Goal: Information Seeking & Learning: Learn about a topic

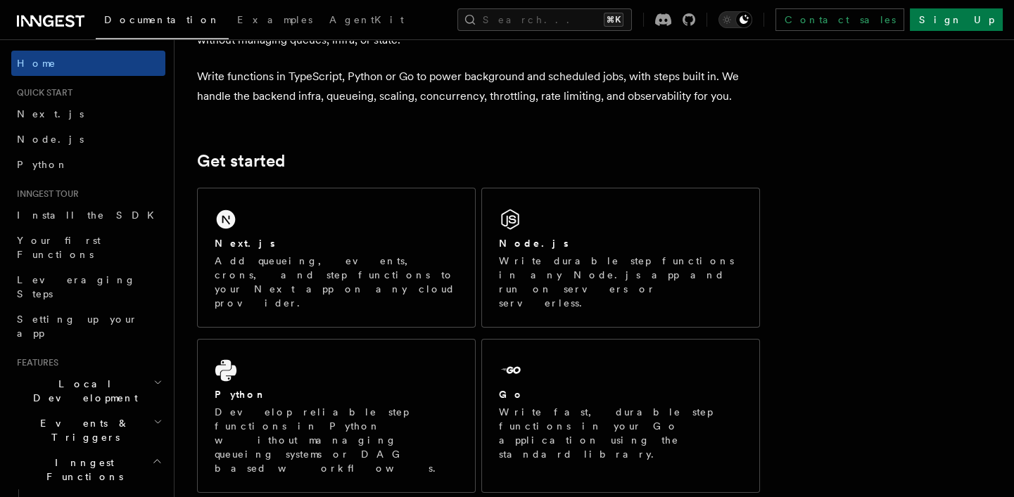
scroll to position [128, 0]
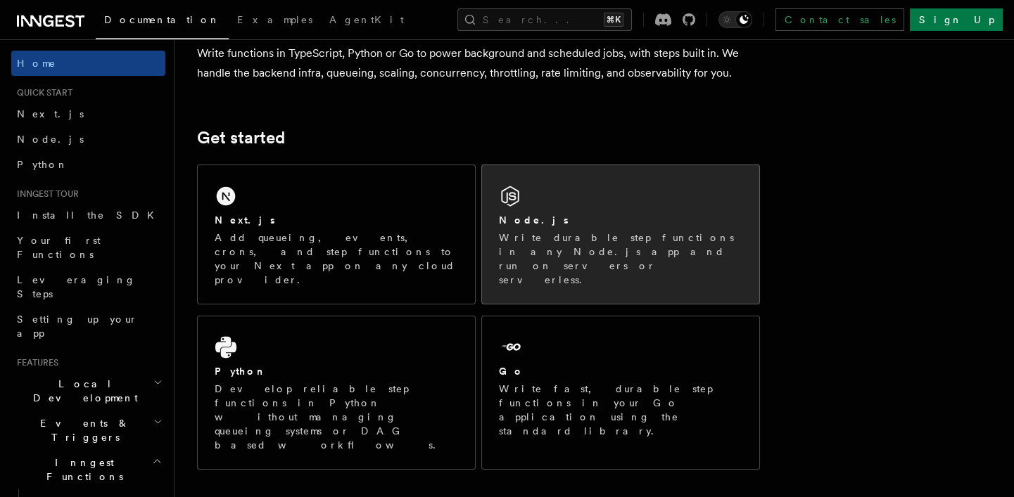
click at [546, 220] on div "Node.js" at bounding box center [620, 220] width 243 height 15
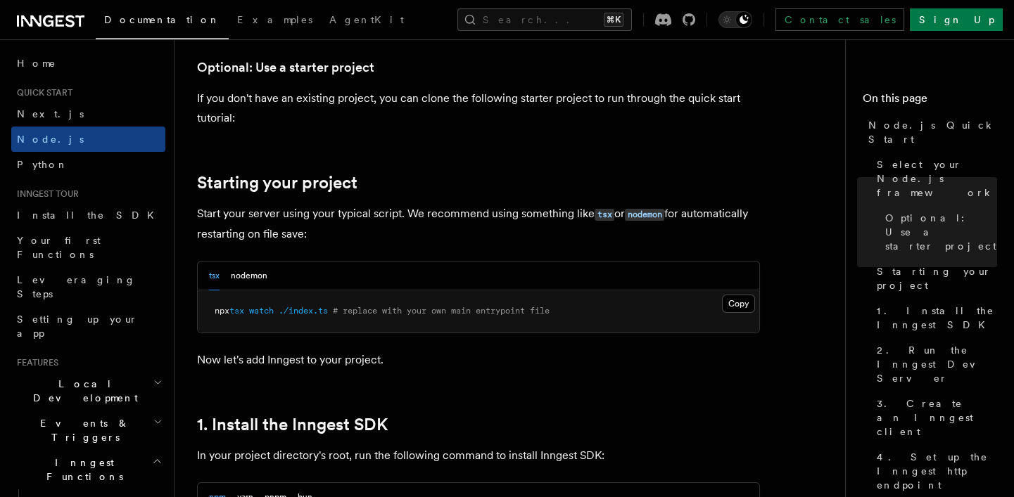
scroll to position [554, 0]
click at [252, 281] on button "nodemon" at bounding box center [249, 277] width 37 height 29
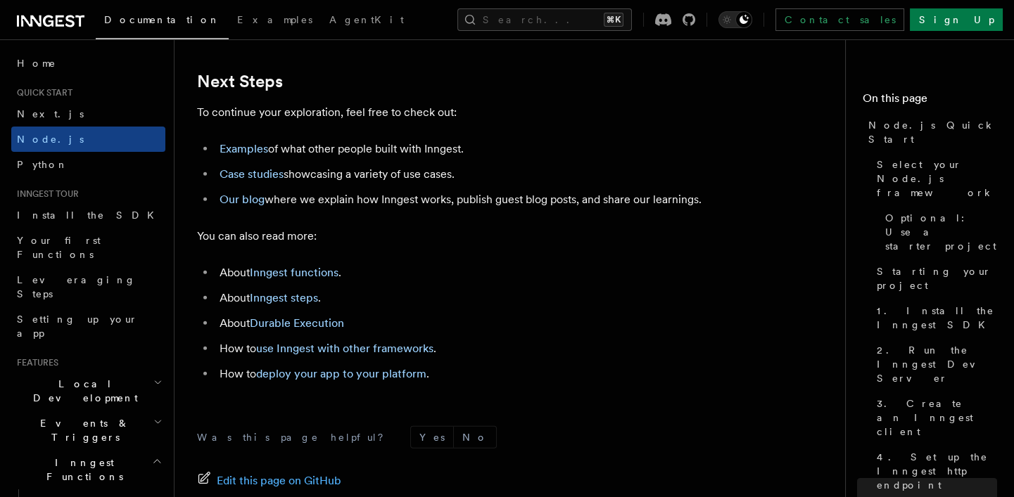
scroll to position [8791, 0]
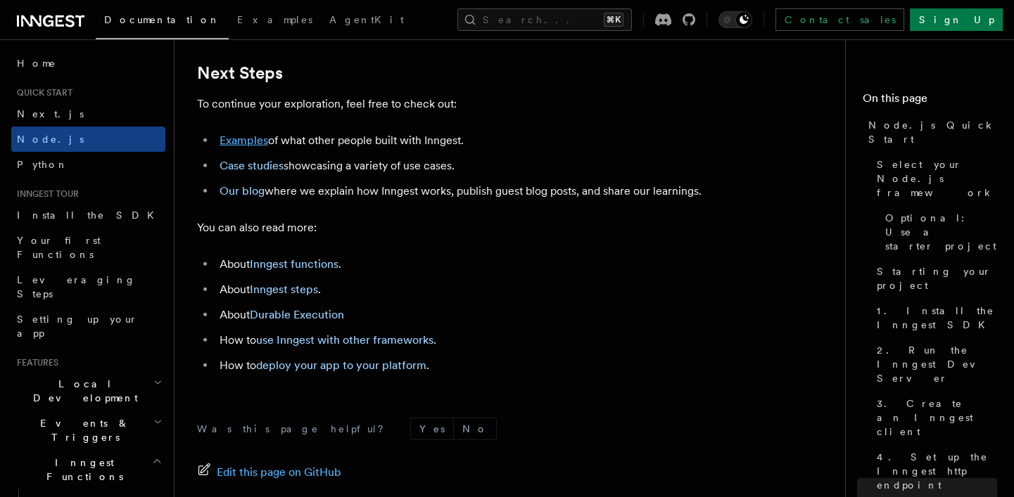
click at [245, 147] on link "Examples" at bounding box center [244, 140] width 49 height 13
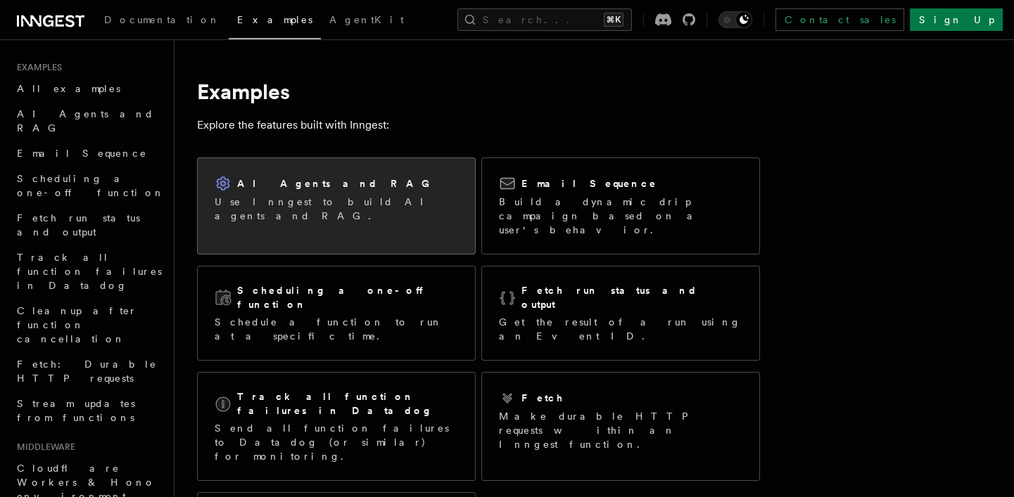
click at [259, 185] on h2 "AI Agents and RAG" at bounding box center [337, 184] width 200 height 14
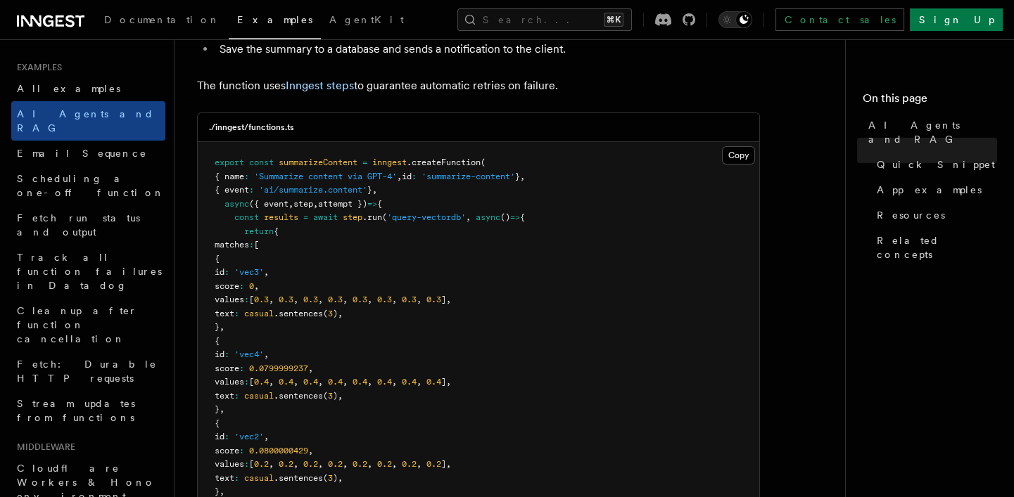
scroll to position [381, 0]
